Goal: Information Seeking & Learning: Learn about a topic

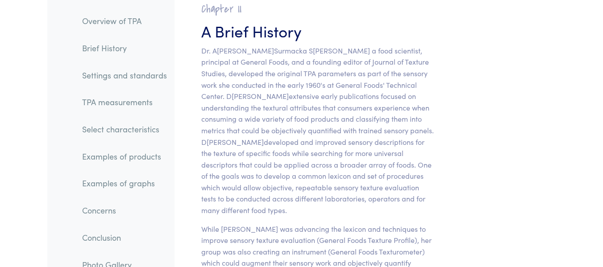
scroll to position [668, 0]
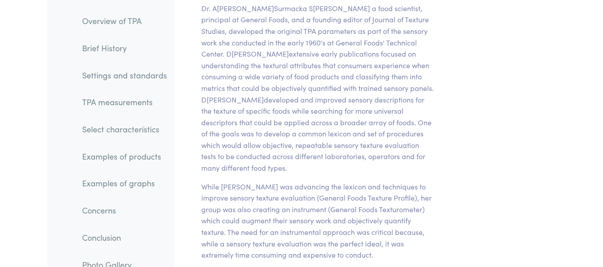
click at [147, 135] on link "Select characteristics" at bounding box center [124, 129] width 99 height 21
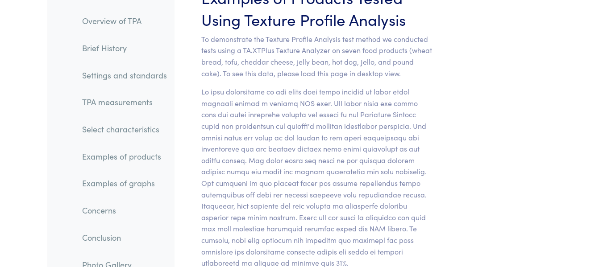
scroll to position [9963, 0]
click at [144, 163] on link "Examples of products" at bounding box center [124, 156] width 99 height 21
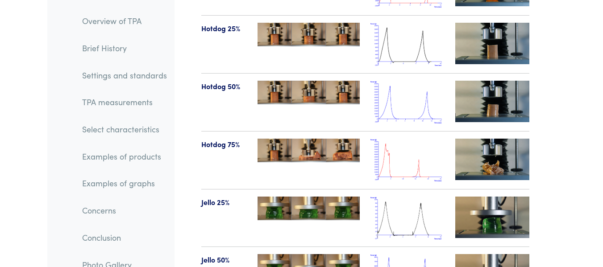
scroll to position [11145, 0]
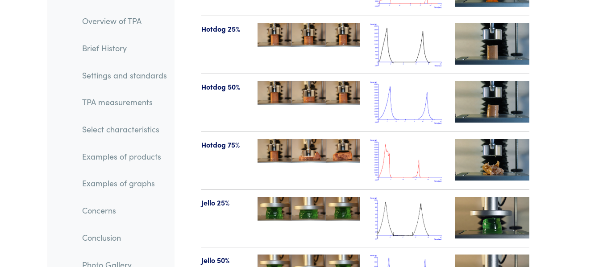
click at [319, 197] on img at bounding box center [309, 209] width 102 height 24
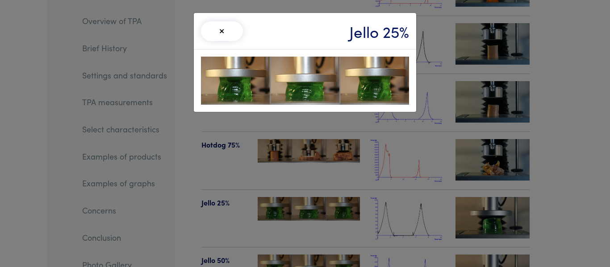
click at [412, 153] on div "× Jello 25%" at bounding box center [305, 133] width 610 height 267
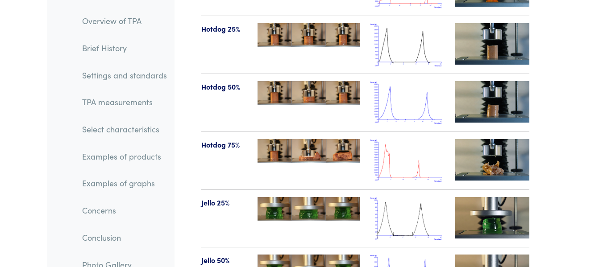
click at [406, 197] on img at bounding box center [408, 218] width 74 height 43
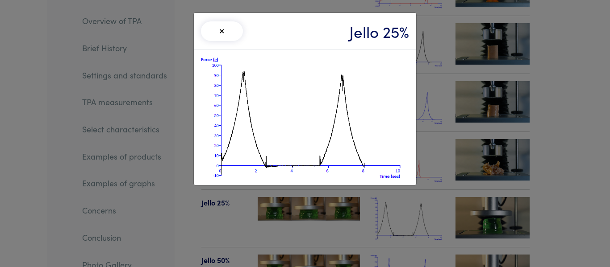
click at [328, 112] on img at bounding box center [305, 117] width 208 height 121
click at [504, 171] on div "× Jello 25%" at bounding box center [305, 133] width 610 height 267
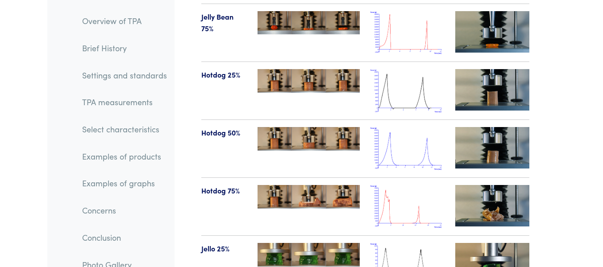
scroll to position [11098, 0]
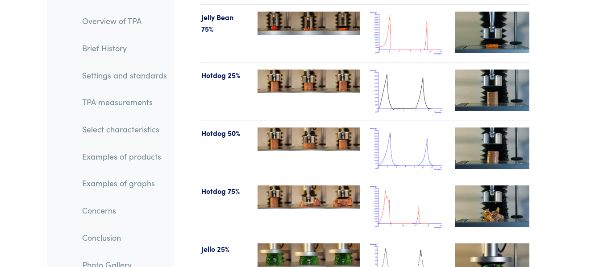
click at [492, 244] on img at bounding box center [492, 265] width 74 height 42
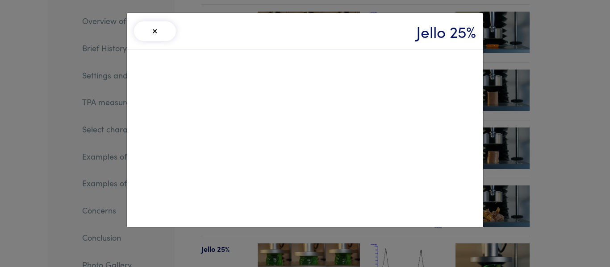
click at [562, 142] on div "× Jello 25%" at bounding box center [305, 133] width 610 height 267
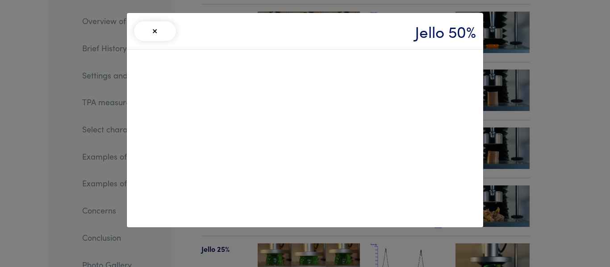
click at [154, 46] on div "× Jello 50%" at bounding box center [305, 31] width 356 height 37
click at [151, 34] on button "×" at bounding box center [155, 31] width 42 height 20
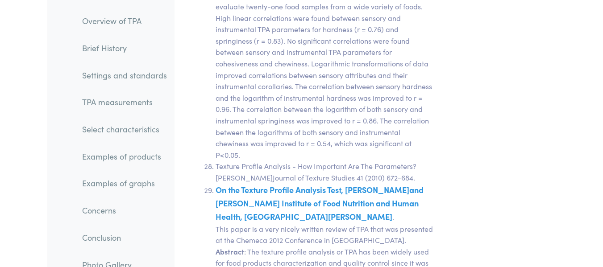
scroll to position [19932, 0]
